Goal: Transaction & Acquisition: Purchase product/service

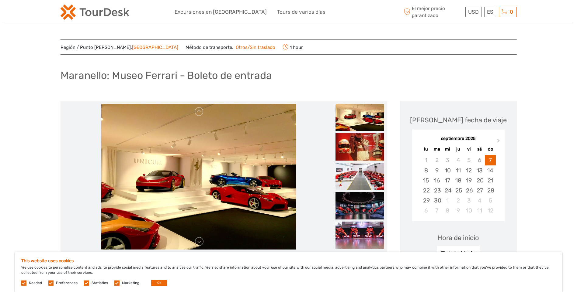
click at [359, 118] on img at bounding box center [359, 117] width 49 height 27
click at [205, 219] on img at bounding box center [198, 177] width 195 height 146
click at [183, 183] on img at bounding box center [198, 177] width 195 height 146
click at [202, 246] on link at bounding box center [199, 242] width 10 height 10
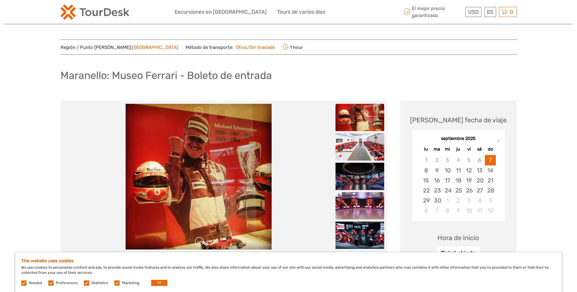
click at [202, 246] on link at bounding box center [199, 242] width 10 height 10
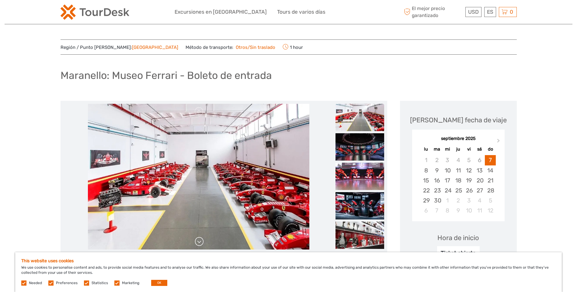
click at [199, 242] on link at bounding box center [199, 242] width 10 height 10
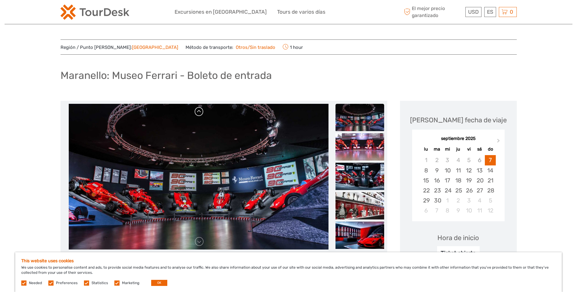
click at [202, 111] on link at bounding box center [199, 112] width 10 height 10
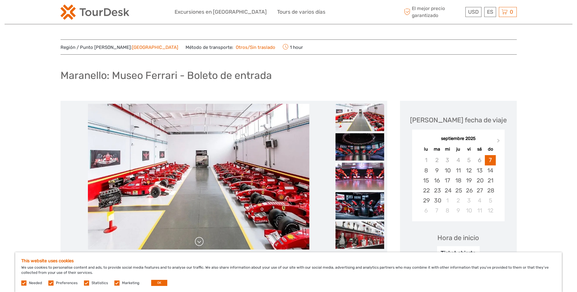
click at [199, 243] on link at bounding box center [199, 242] width 10 height 10
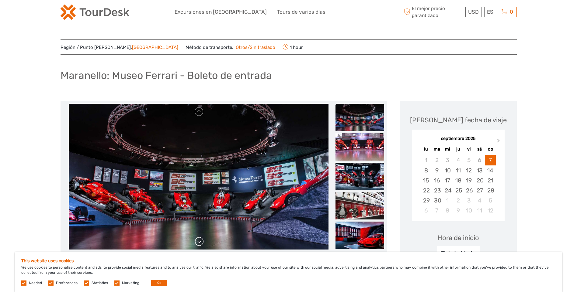
click at [199, 243] on link at bounding box center [199, 242] width 10 height 10
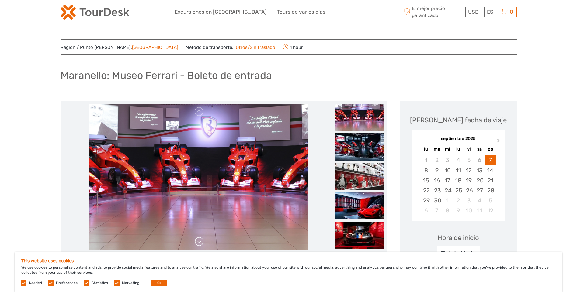
click at [199, 243] on link at bounding box center [199, 242] width 10 height 10
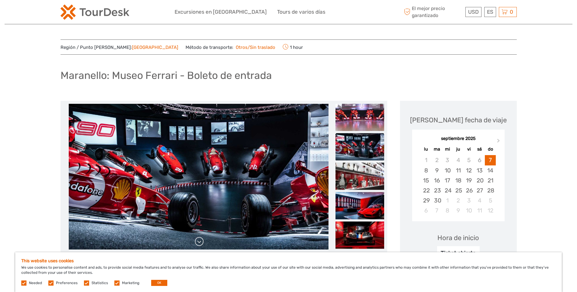
click at [199, 243] on link at bounding box center [199, 242] width 10 height 10
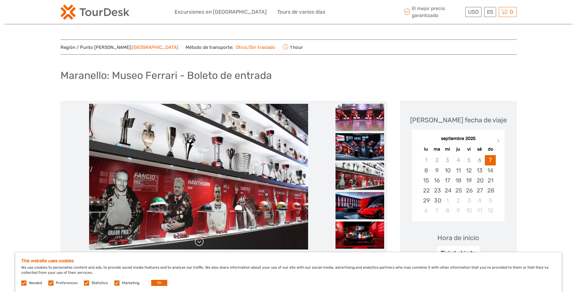
click at [199, 243] on link at bounding box center [199, 242] width 10 height 10
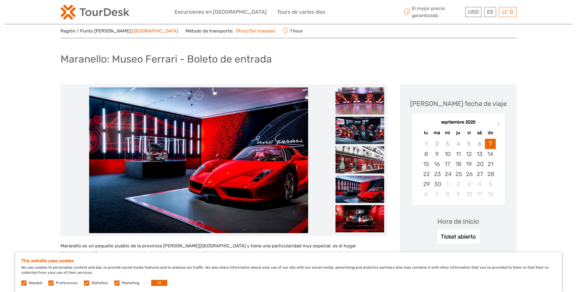
scroll to position [30, 0]
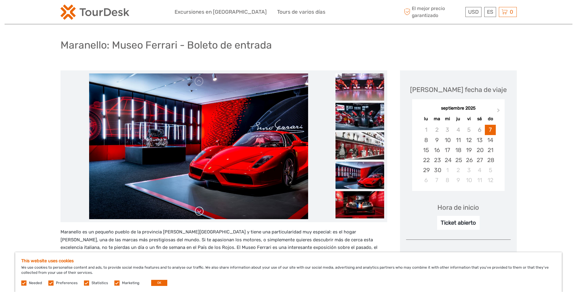
click at [199, 210] on link at bounding box center [199, 212] width 10 height 10
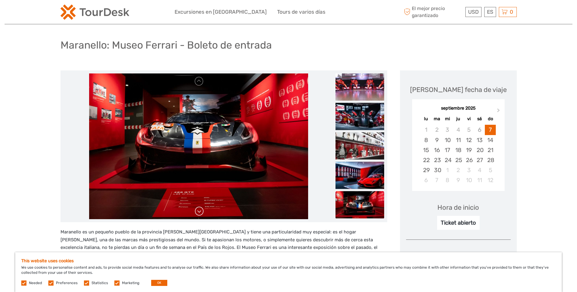
click at [201, 209] on link at bounding box center [199, 212] width 10 height 10
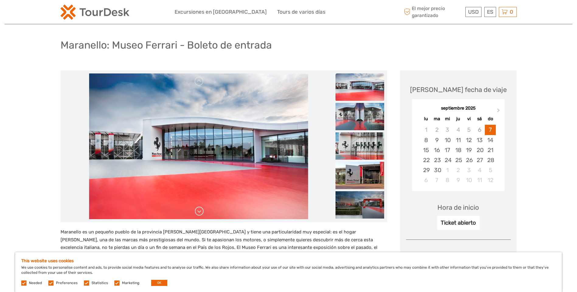
click at [198, 212] on link at bounding box center [199, 212] width 10 height 10
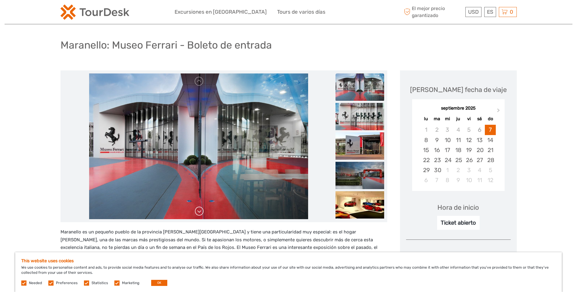
click at [198, 212] on link at bounding box center [199, 212] width 10 height 10
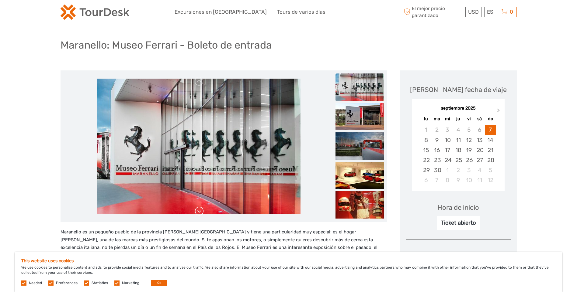
click at [198, 212] on link at bounding box center [199, 212] width 10 height 10
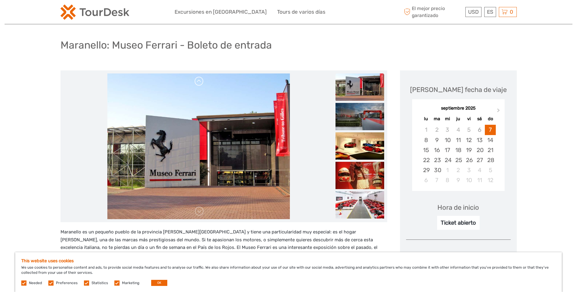
click at [202, 81] on link at bounding box center [199, 82] width 10 height 10
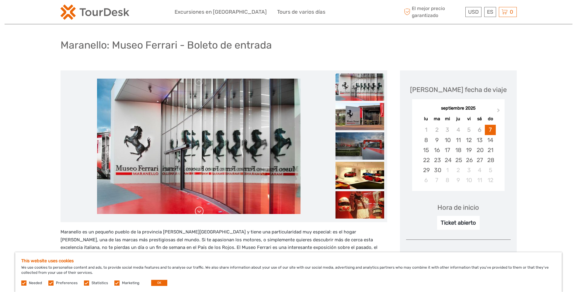
click at [202, 215] on link at bounding box center [199, 212] width 10 height 10
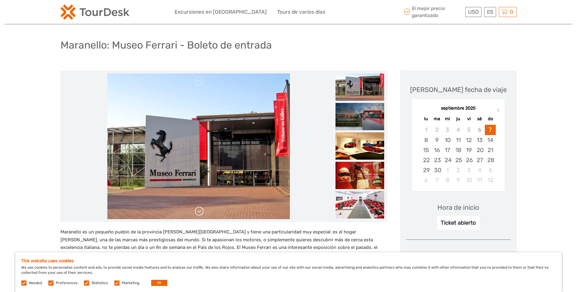
click at [202, 215] on link at bounding box center [199, 212] width 10 height 10
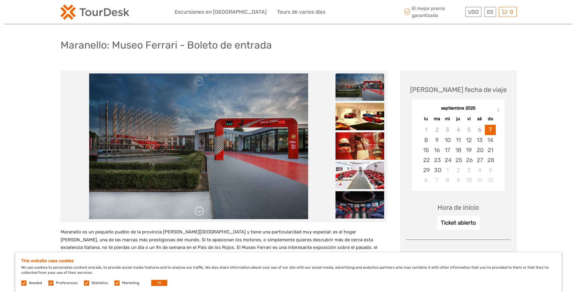
click at [202, 215] on link at bounding box center [199, 212] width 10 height 10
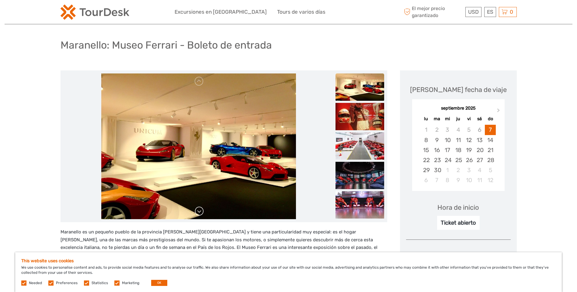
click at [202, 215] on link at bounding box center [199, 212] width 10 height 10
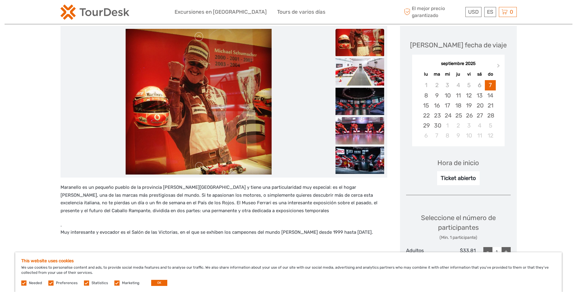
scroll to position [61, 0]
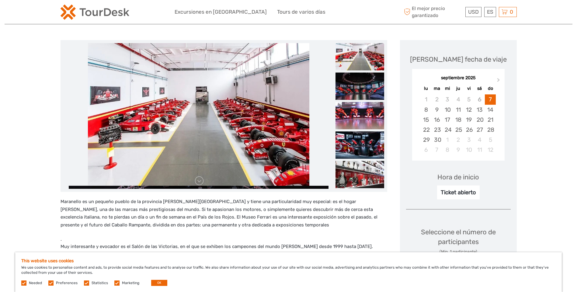
drag, startPoint x: 213, startPoint y: 134, endPoint x: 221, endPoint y: 131, distance: 8.5
click at [221, 131] on img at bounding box center [198, 113] width 221 height 146
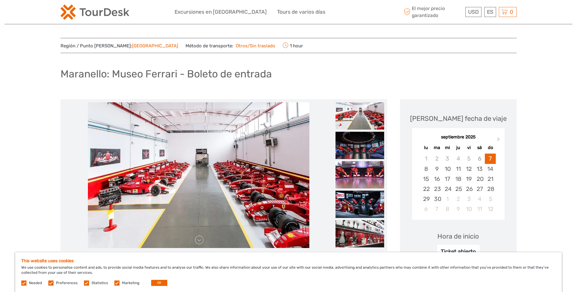
scroll to position [0, 0]
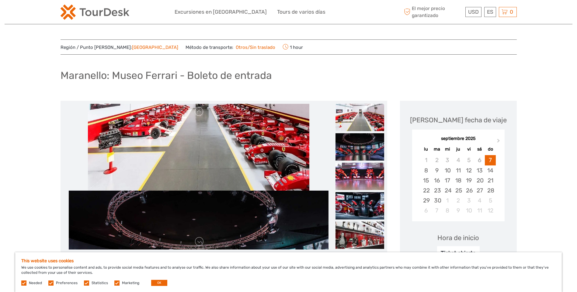
drag, startPoint x: 232, startPoint y: 209, endPoint x: 232, endPoint y: 150, distance: 59.0
click at [232, 150] on img at bounding box center [198, 118] width 221 height 146
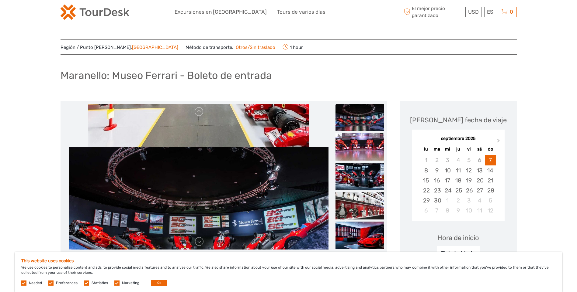
drag, startPoint x: 232, startPoint y: 150, endPoint x: 232, endPoint y: 233, distance: 83.0
click at [231, 230] on img at bounding box center [198, 220] width 259 height 146
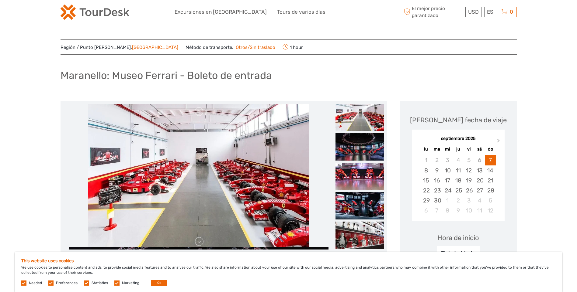
drag, startPoint x: 231, startPoint y: 229, endPoint x: 242, endPoint y: 210, distance: 21.4
click at [231, 226] on img at bounding box center [198, 175] width 221 height 146
